Goal: Information Seeking & Learning: Learn about a topic

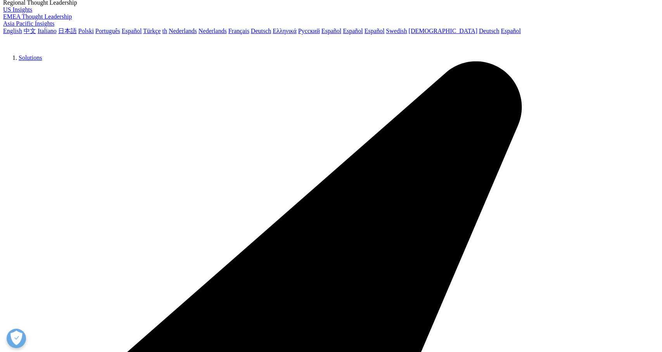
scroll to position [2071, 0]
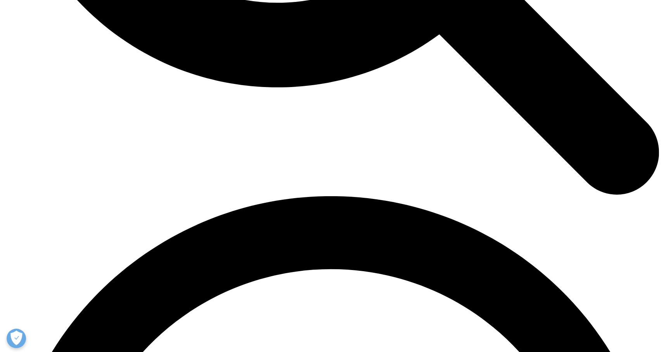
scroll to position [1066, 0]
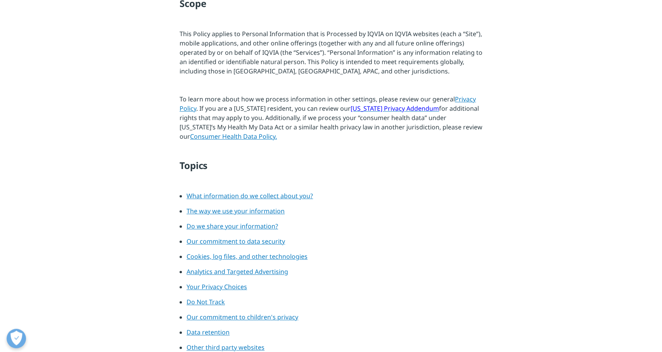
scroll to position [376, 0]
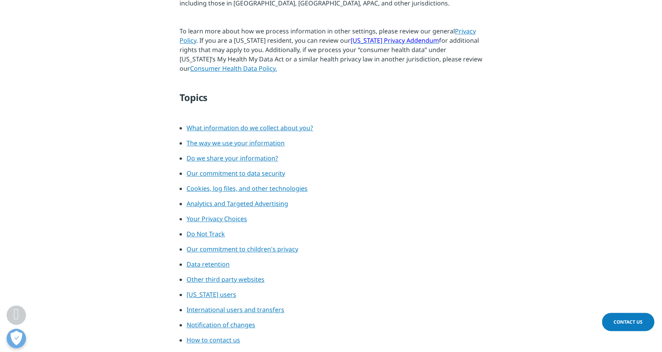
click at [384, 42] on span "California Privacy Addendum" at bounding box center [395, 40] width 88 height 9
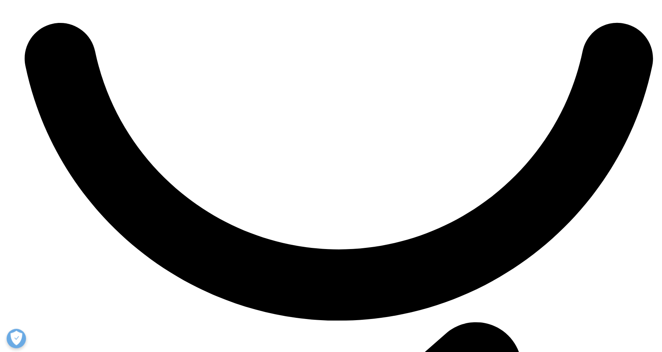
scroll to position [4520, 0]
